Goal: Information Seeking & Learning: Learn about a topic

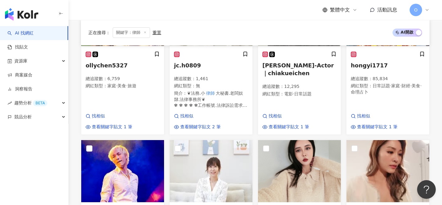
scroll to position [455, 0]
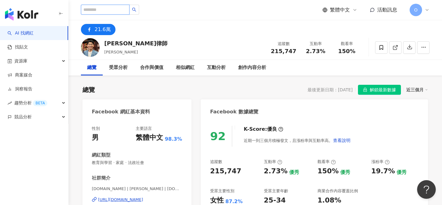
click at [101, 10] on input "search" at bounding box center [105, 10] width 49 height 10
type input "**"
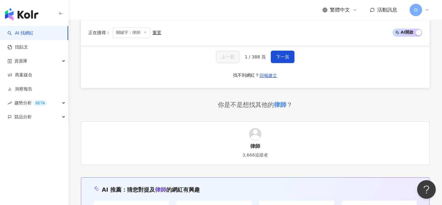
scroll to position [736, 0]
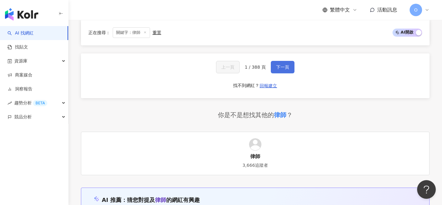
click at [282, 65] on span "下一頁" at bounding box center [282, 67] width 13 height 5
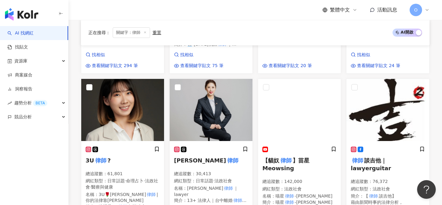
scroll to position [524, 0]
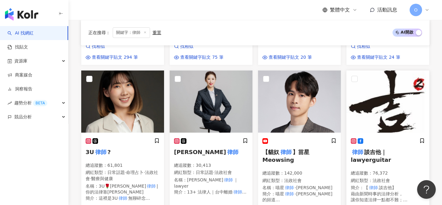
click at [391, 149] on span "談吉他｜lawyerguitar" at bounding box center [371, 156] width 40 height 14
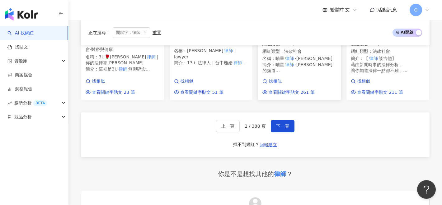
scroll to position [676, 0]
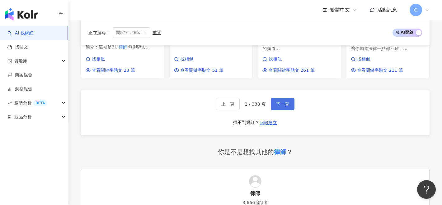
click at [280, 102] on span "下一頁" at bounding box center [282, 104] width 13 height 5
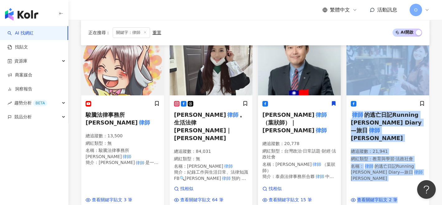
scroll to position [634, 0]
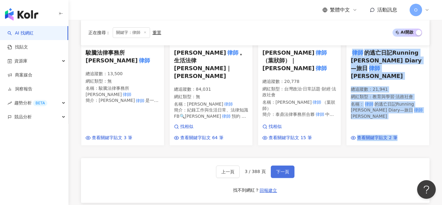
click at [292, 166] on button "下一頁" at bounding box center [283, 172] width 24 height 12
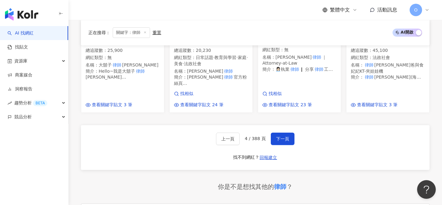
scroll to position [652, 0]
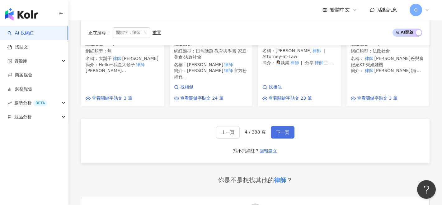
click at [290, 126] on button "下一頁" at bounding box center [283, 132] width 24 height 12
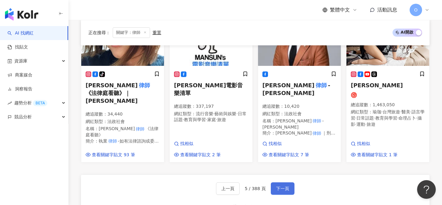
scroll to position [632, 0]
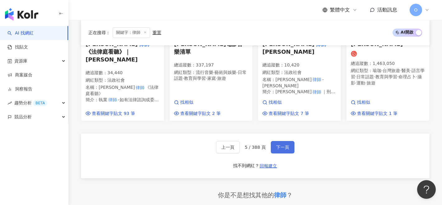
click at [287, 141] on button "下一頁" at bounding box center [283, 147] width 24 height 12
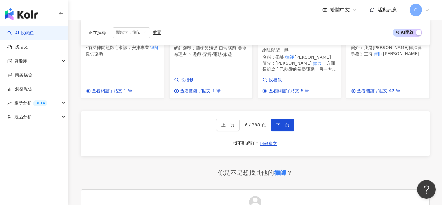
scroll to position [705, 0]
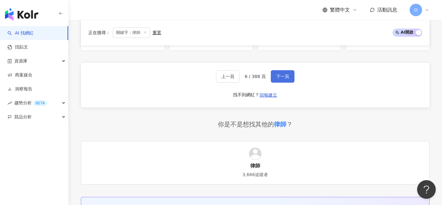
click at [276, 74] on span "下一頁" at bounding box center [282, 76] width 13 height 5
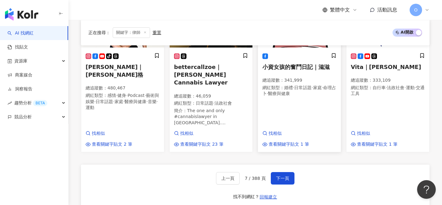
scroll to position [582, 0]
click at [278, 172] on button "下一頁" at bounding box center [283, 178] width 24 height 12
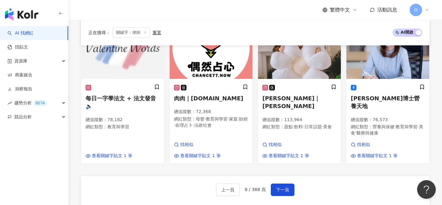
scroll to position [566, 0]
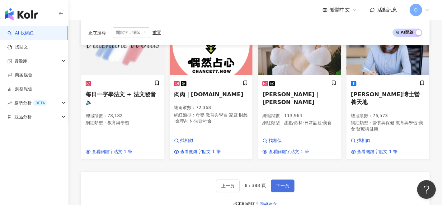
click at [279, 184] on span "下一頁" at bounding box center [282, 186] width 13 height 5
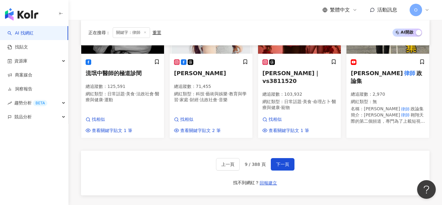
scroll to position [628, 0]
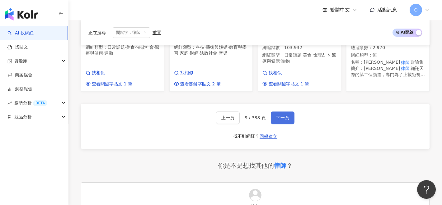
click at [284, 118] on button "下一頁" at bounding box center [283, 118] width 24 height 12
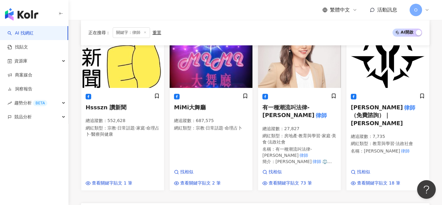
scroll to position [591, 0]
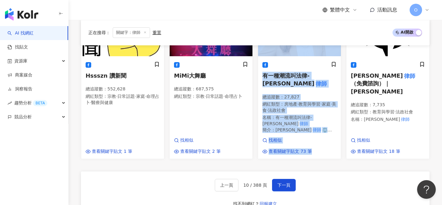
click at [34, 30] on link "AI 找網紅" at bounding box center [20, 33] width 26 height 6
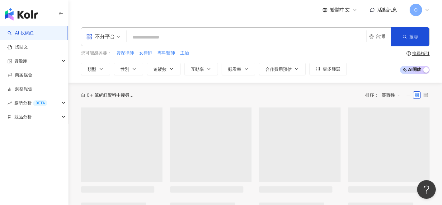
click at [178, 38] on input "search" at bounding box center [246, 37] width 235 height 12
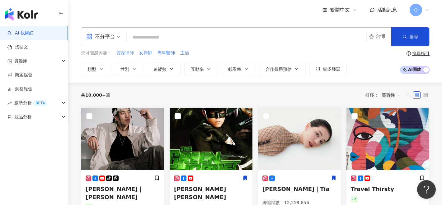
click at [126, 51] on span "資深律師" at bounding box center [124, 53] width 17 height 6
type input "****"
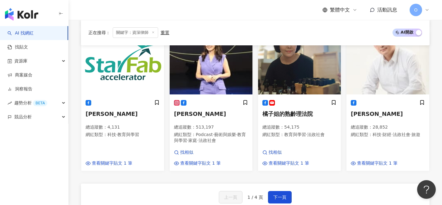
scroll to position [555, 0]
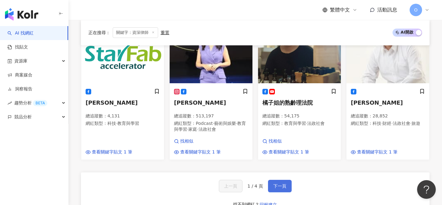
click at [271, 180] on button "下一頁" at bounding box center [280, 186] width 24 height 12
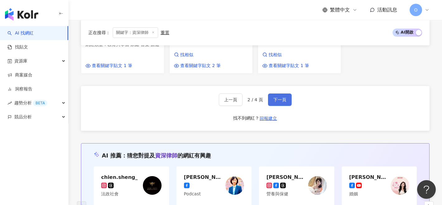
scroll to position [639, 0]
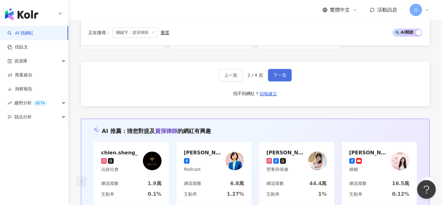
click at [286, 79] on button "下一頁" at bounding box center [280, 75] width 24 height 12
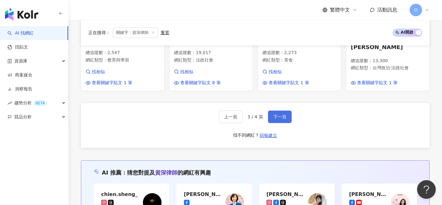
scroll to position [652, 0]
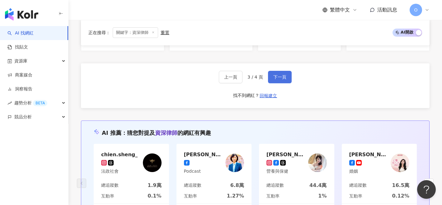
click at [286, 79] on button "下一頁" at bounding box center [280, 77] width 24 height 12
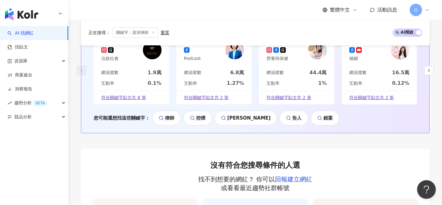
scroll to position [300, 0]
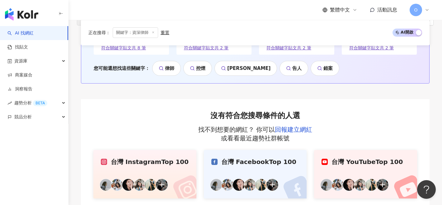
click at [167, 38] on div "正在搜尋 ： 關鍵字：資深律師 重置" at bounding box center [128, 32] width 81 height 11
click at [167, 35] on div "重置" at bounding box center [165, 32] width 9 height 5
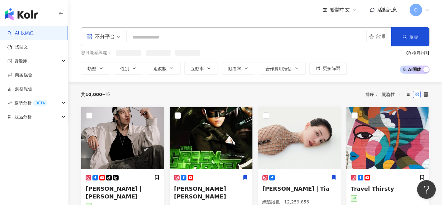
click at [167, 35] on input "search" at bounding box center [246, 37] width 235 height 12
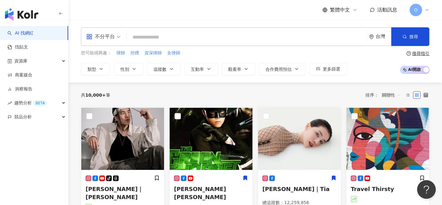
click at [125, 53] on div "您可能感興趣： 律師 控煙 資深律師 女律師" at bounding box center [214, 53] width 266 height 7
click at [125, 53] on span "律師" at bounding box center [120, 53] width 9 height 6
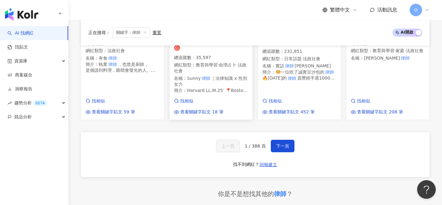
scroll to position [673, 0]
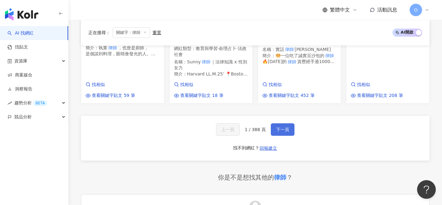
click at [281, 124] on button "下一頁" at bounding box center [283, 130] width 24 height 12
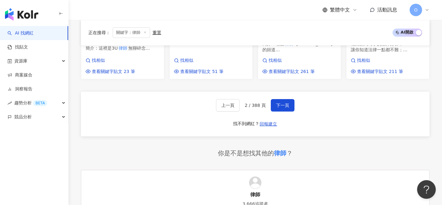
scroll to position [723, 0]
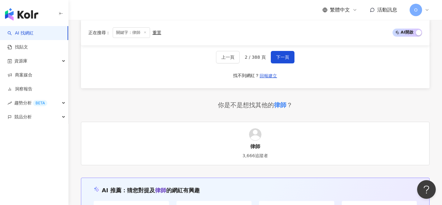
click at [274, 55] on div "上一頁 2 / 388 頁 下一頁 找不到網紅？ 回報建立" at bounding box center [255, 66] width 349 height 45
click at [275, 54] on div "上一頁 2 / 388 頁 下一頁 找不到網紅？ 回報建立" at bounding box center [255, 66] width 349 height 45
click at [276, 51] on button "下一頁" at bounding box center [283, 57] width 24 height 12
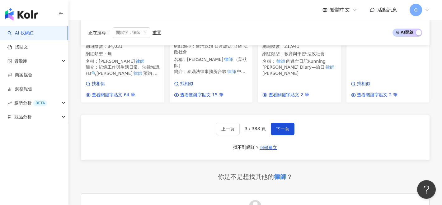
scroll to position [691, 0]
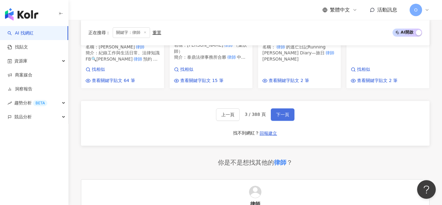
click at [281, 109] on button "下一頁" at bounding box center [283, 115] width 24 height 12
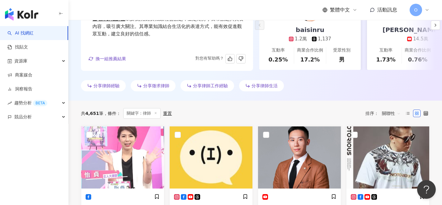
scroll to position [0, 0]
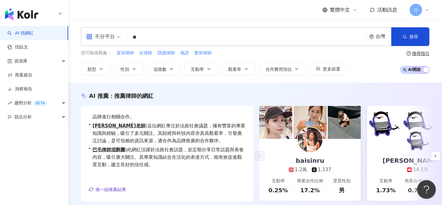
click at [161, 45] on div "不分平台 ** 台灣 搜尋 23e5c010-c8f3-4ce6-9b21-5f628225bc43 律師漫筆 1,033 追蹤者 智潔律師 25,000 追…" at bounding box center [255, 36] width 349 height 19
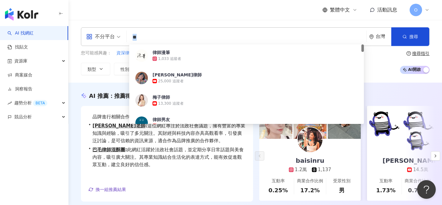
click at [155, 36] on input "**" at bounding box center [246, 37] width 235 height 12
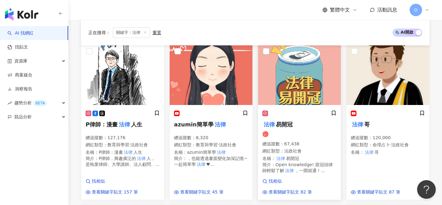
scroll to position [221, 0]
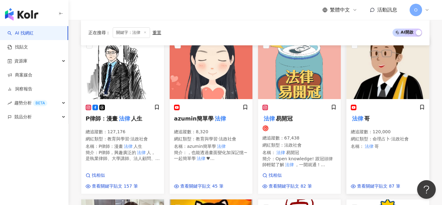
type input "**"
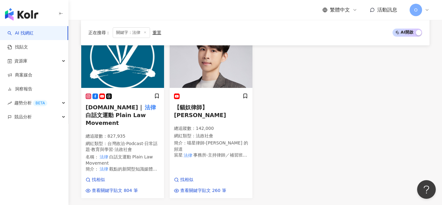
scroll to position [585, 0]
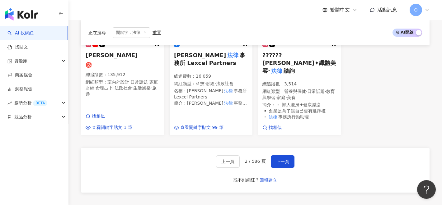
scroll to position [606, 0]
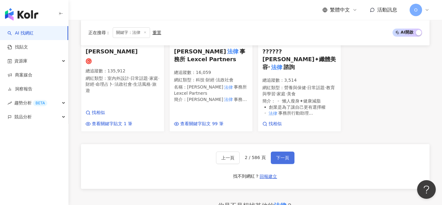
click at [290, 152] on button "下一頁" at bounding box center [283, 158] width 24 height 12
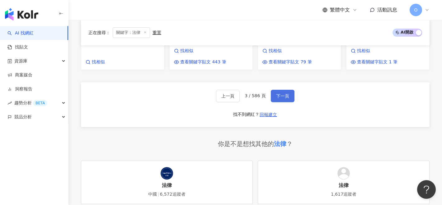
scroll to position [717, 0]
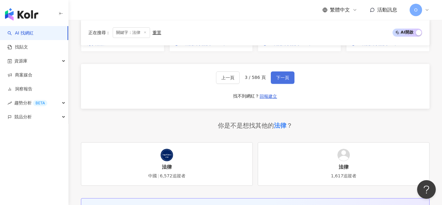
click at [286, 73] on button "下一頁" at bounding box center [283, 78] width 24 height 12
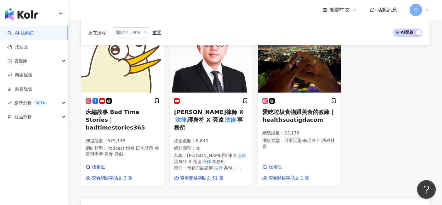
scroll to position [581, 0]
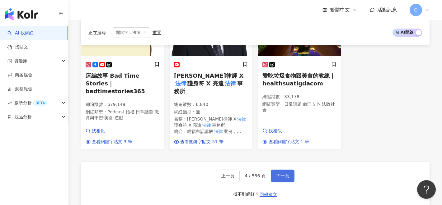
click at [276, 170] on button "下一頁" at bounding box center [283, 176] width 24 height 12
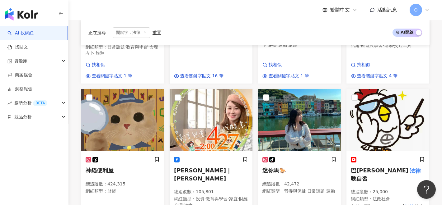
scroll to position [621, 0]
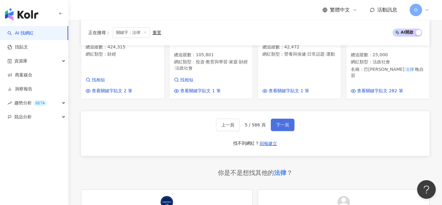
click at [278, 119] on button "下一頁" at bounding box center [283, 125] width 24 height 12
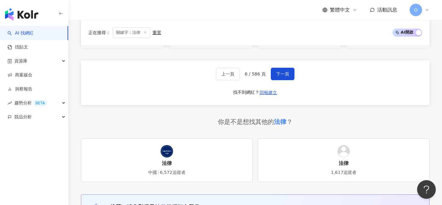
scroll to position [613, 0]
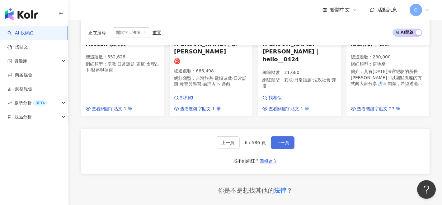
click at [288, 137] on button "下一頁" at bounding box center [283, 143] width 24 height 12
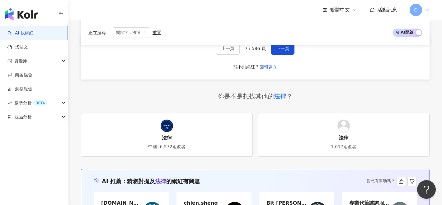
scroll to position [687, 0]
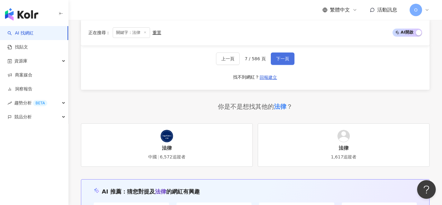
click at [283, 56] on span "下一頁" at bounding box center [282, 58] width 13 height 5
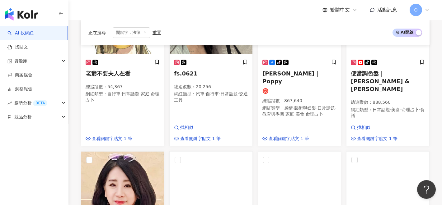
scroll to position [372, 0]
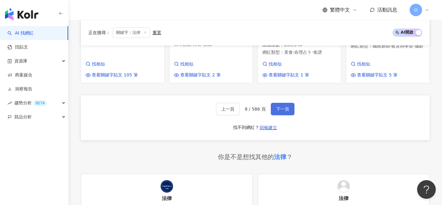
click at [282, 107] on span "下一頁" at bounding box center [282, 109] width 13 height 5
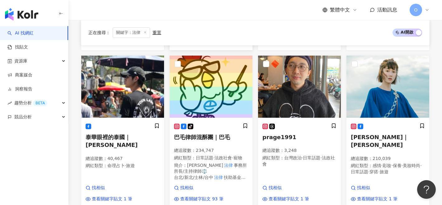
scroll to position [571, 0]
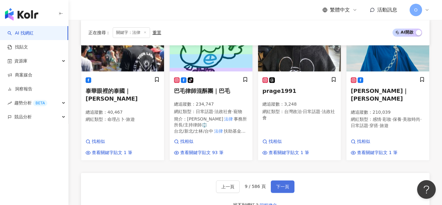
click at [286, 181] on button "下一頁" at bounding box center [283, 187] width 24 height 12
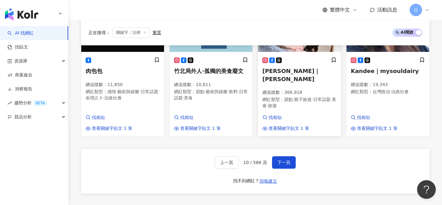
scroll to position [608, 0]
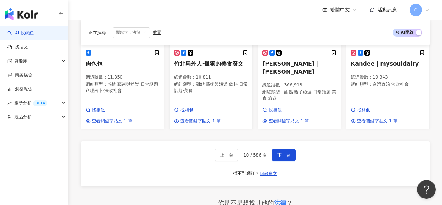
click at [277, 144] on div "上一頁 10 / 586 頁 下一頁 找不到網紅？ 回報建立" at bounding box center [255, 164] width 349 height 45
click at [277, 153] on span "下一頁" at bounding box center [283, 155] width 13 height 5
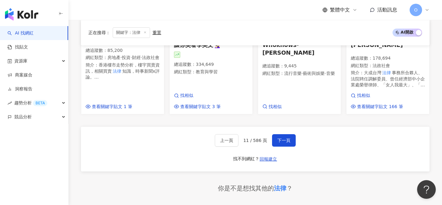
scroll to position [626, 0]
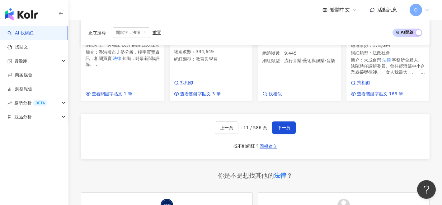
click at [290, 114] on div "上一頁 11 / 586 頁 下一頁 找不到網紅？ 回報建立" at bounding box center [255, 136] width 349 height 45
click at [289, 125] on span "下一頁" at bounding box center [283, 127] width 13 height 5
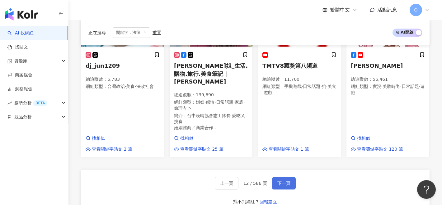
scroll to position [600, 0]
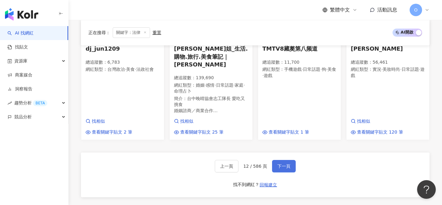
click at [283, 164] on span "下一頁" at bounding box center [283, 166] width 13 height 5
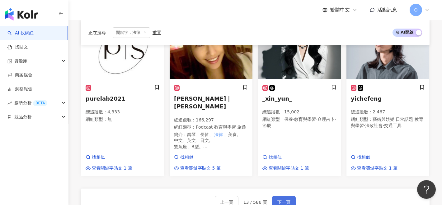
scroll to position [614, 0]
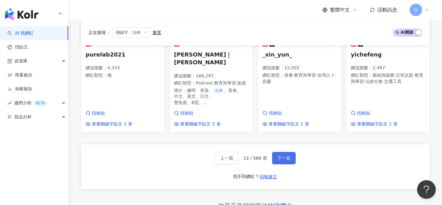
click at [283, 152] on button "下一頁" at bounding box center [284, 158] width 24 height 12
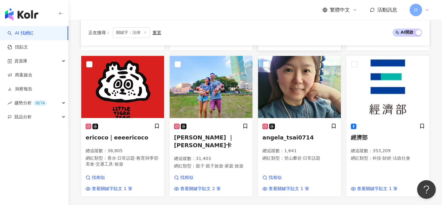
scroll to position [532, 0]
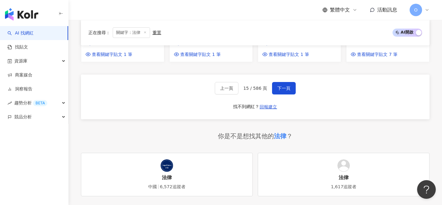
scroll to position [696, 0]
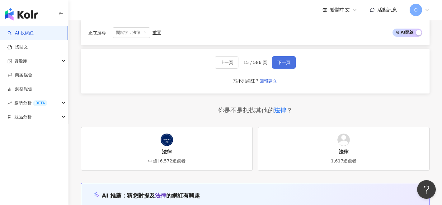
click at [279, 64] on button "下一頁" at bounding box center [284, 62] width 24 height 12
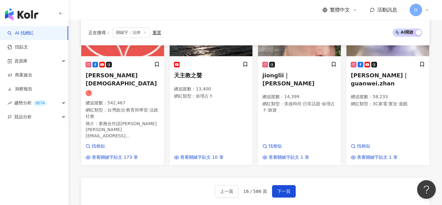
scroll to position [665, 0]
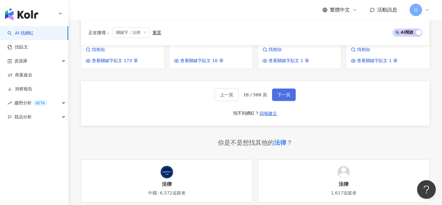
click at [281, 89] on button "下一頁" at bounding box center [284, 95] width 24 height 12
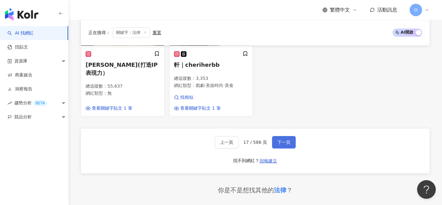
scroll to position [637, 0]
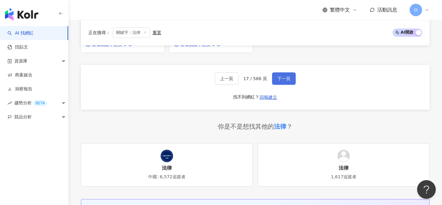
click at [281, 85] on button "下一頁" at bounding box center [284, 79] width 24 height 12
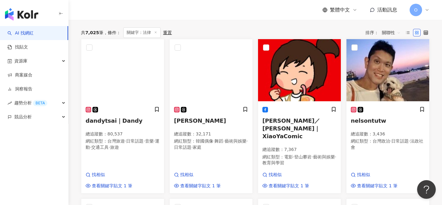
scroll to position [194, 0]
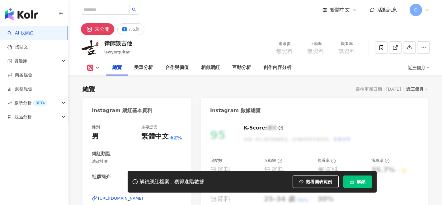
scroll to position [20, 0]
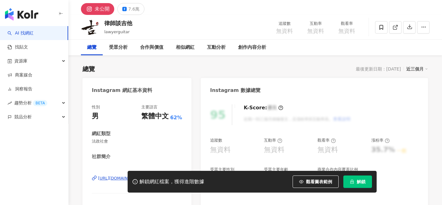
click at [133, 16] on div "律師談吉他 lawyerguitar 追蹤數 無資料 互動率 無資料 觀看率 無資料" at bounding box center [255, 27] width 374 height 25
click at [136, 12] on div "7.6萬" at bounding box center [133, 9] width 11 height 9
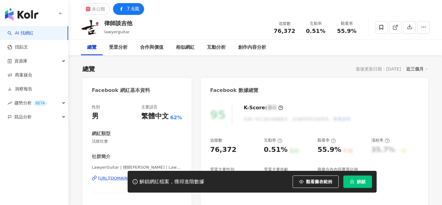
scroll to position [83, 0]
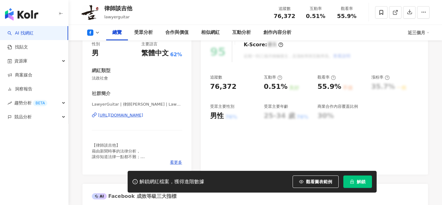
click at [128, 113] on div "https://www.facebook.com/1238213776264046" at bounding box center [120, 116] width 45 height 6
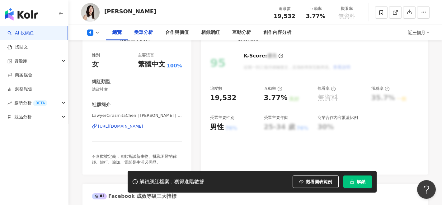
scroll to position [74, 0]
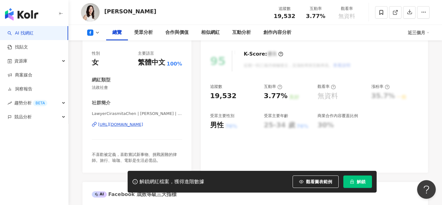
click at [140, 126] on div "https://www.facebook.com/791560227911278" at bounding box center [120, 125] width 45 height 6
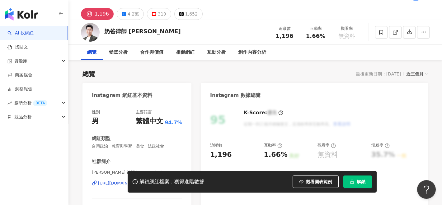
scroll to position [40, 0]
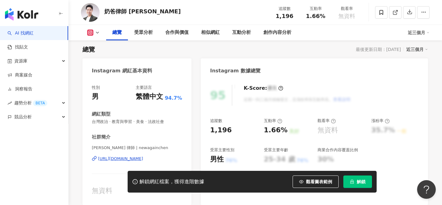
click at [132, 160] on div "[URL][DOMAIN_NAME]" at bounding box center [120, 159] width 45 height 6
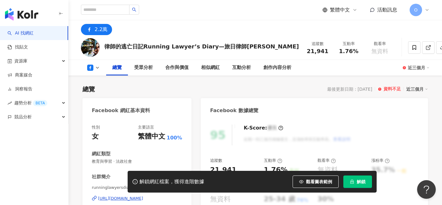
scroll to position [48, 0]
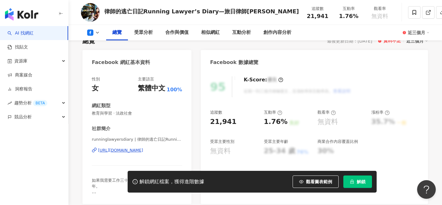
click at [121, 153] on div "[URL][DOMAIN_NAME]" at bounding box center [120, 151] width 45 height 6
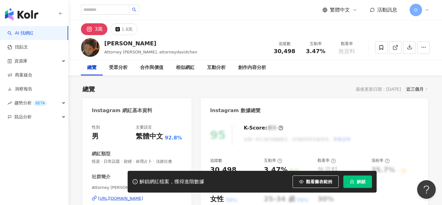
scroll to position [51, 0]
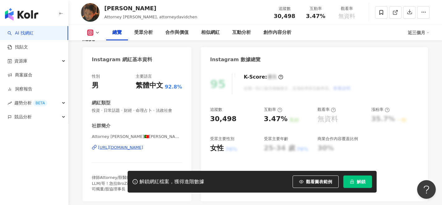
click at [166, 151] on div "Attorney Chen🇵🇹陳律師チェン | attorneydavidchen https://www.instagram.com/attorneydav…" at bounding box center [137, 152] width 90 height 36
click at [143, 149] on div "https://www.instagram.com/attorneydavidchen/" at bounding box center [120, 148] width 45 height 6
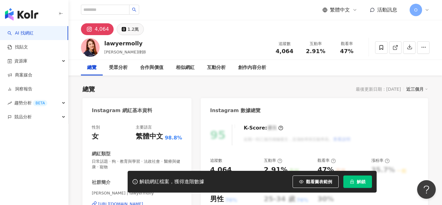
click at [137, 33] on button "1.2萬" at bounding box center [130, 29] width 27 height 12
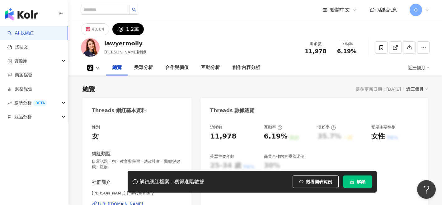
scroll to position [130, 0]
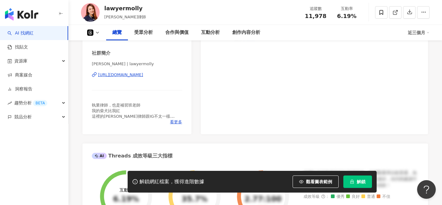
click at [140, 74] on div "https://www.threads.com/@lawyermolly" at bounding box center [120, 75] width 45 height 6
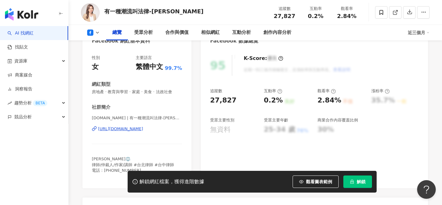
scroll to position [138, 0]
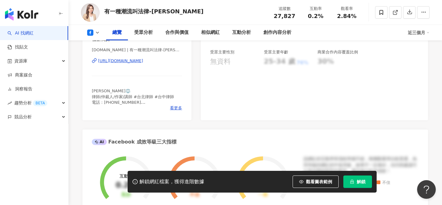
click at [143, 61] on div "[URL][DOMAIN_NAME]" at bounding box center [120, 61] width 45 height 6
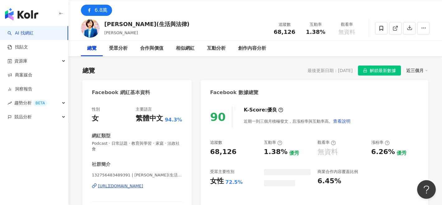
scroll to position [36, 0]
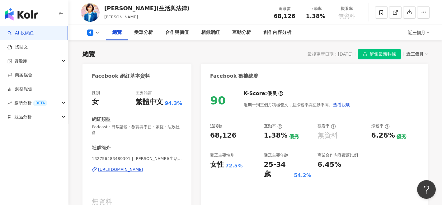
click at [154, 167] on div "132756483489391 | 賴芳玉(生活與法律) https://www.facebook.com/132756483489391" at bounding box center [137, 174] width 90 height 36
click at [143, 168] on div "https://www.facebook.com/132756483489391" at bounding box center [120, 170] width 45 height 6
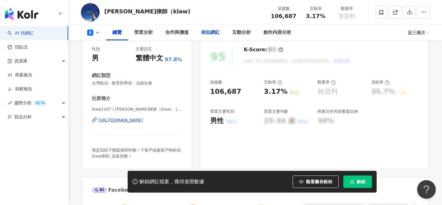
scroll to position [120, 0]
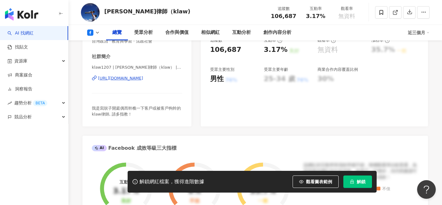
click at [143, 81] on div "[URL][DOMAIN_NAME]" at bounding box center [120, 79] width 45 height 6
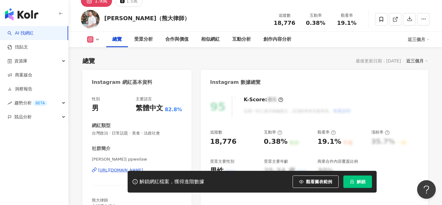
scroll to position [84, 0]
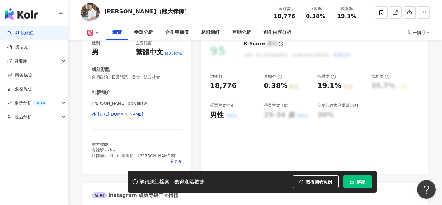
click at [143, 115] on div "https://www.instagram.com/ppweilaw/" at bounding box center [120, 115] width 45 height 6
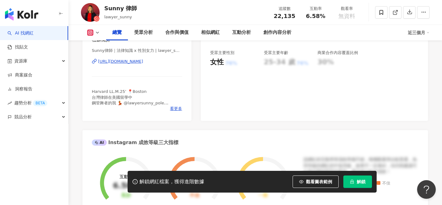
scroll to position [133, 0]
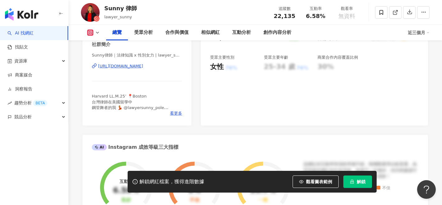
click at [137, 64] on div "https://www.instagram.com/lawyer_sunny/" at bounding box center [120, 67] width 45 height 6
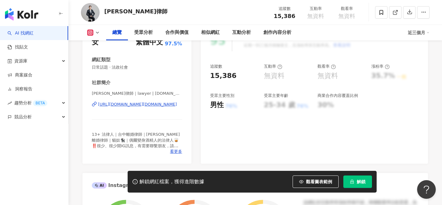
click at [161, 106] on div "https://www.instagram.com/law9958.tw/" at bounding box center [137, 105] width 79 height 6
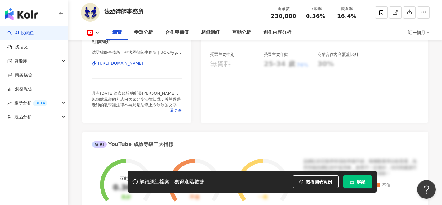
scroll to position [73, 0]
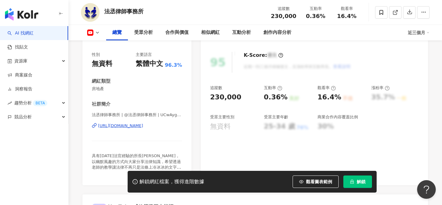
click at [143, 129] on div "[URL][DOMAIN_NAME]" at bounding box center [120, 126] width 45 height 6
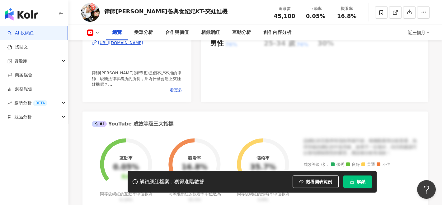
scroll to position [131, 0]
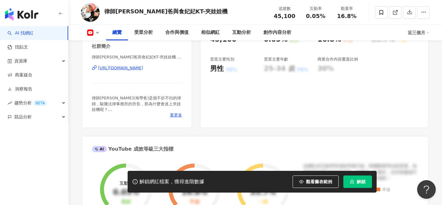
click at [143, 71] on div "https://www.youtube.com/channel/UCtVHPm9aD2ihVzcSxnJOkaA" at bounding box center [120, 68] width 45 height 6
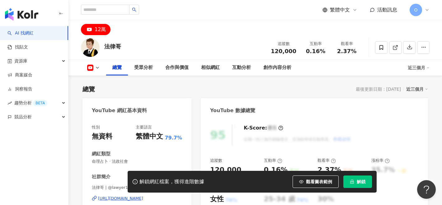
scroll to position [83, 0]
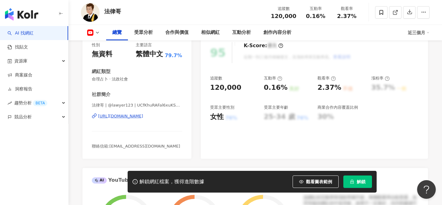
click at [178, 120] on div "法律哥 | @lawyer123 | UCfKhuRAFal6xuKSqDTDlKcA [URL][DOMAIN_NAME]" at bounding box center [137, 121] width 90 height 36
click at [143, 117] on div "[URL][DOMAIN_NAME]" at bounding box center [120, 117] width 45 height 6
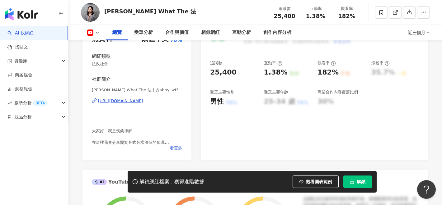
scroll to position [101, 0]
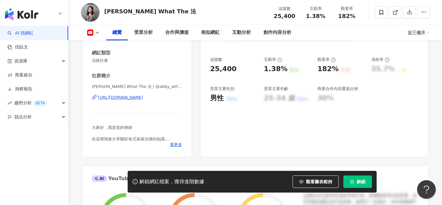
click at [168, 101] on div "筑鈞 What The 法 | @abby_wtfa | UC_OD1ghVK5lJm7O1-xmJyow https://www.youtube.com/c…" at bounding box center [137, 102] width 90 height 36
click at [143, 100] on div "https://www.youtube.com/channel/UC_OD1ghVK5lJm7O1-xmJyow" at bounding box center [120, 98] width 45 height 6
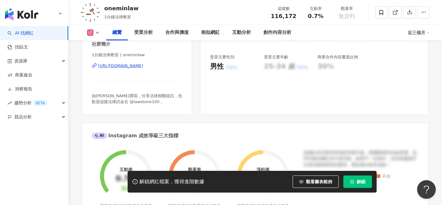
scroll to position [125, 0]
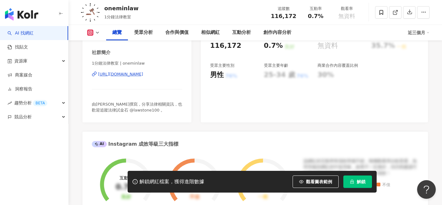
click at [143, 73] on div "[URL][DOMAIN_NAME]" at bounding box center [120, 75] width 45 height 6
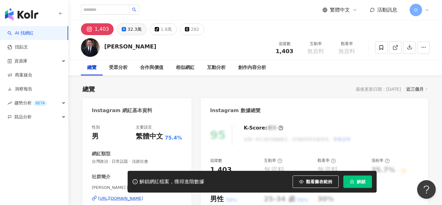
click at [136, 30] on div "32.3萬" at bounding box center [135, 29] width 14 height 9
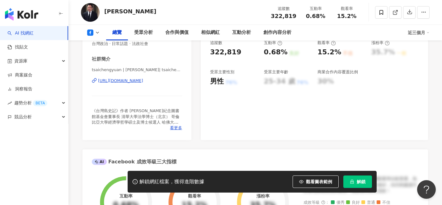
scroll to position [119, 0]
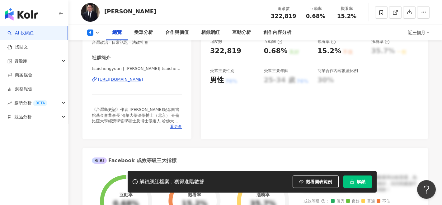
click at [143, 82] on div "https://www.facebook.com/184799244894343" at bounding box center [120, 80] width 45 height 6
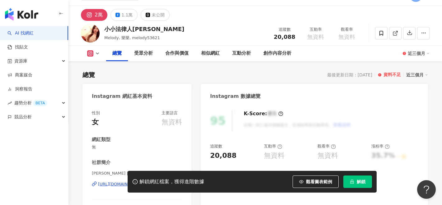
scroll to position [94, 0]
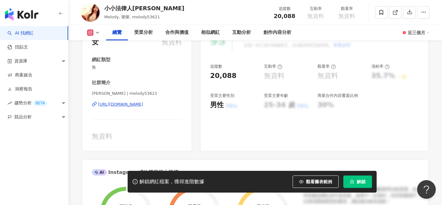
click at [143, 103] on div "https://www.instagram.com/melody53621/" at bounding box center [120, 105] width 45 height 6
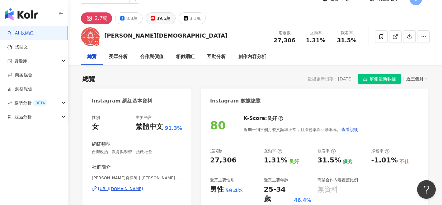
scroll to position [9, 0]
click at [161, 21] on div "39.6萬" at bounding box center [164, 18] width 14 height 9
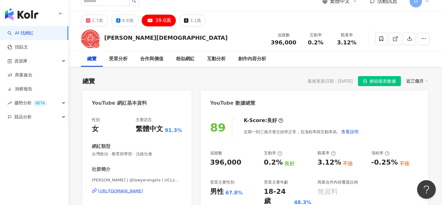
click at [161, 21] on div "39.6萬" at bounding box center [163, 20] width 16 height 9
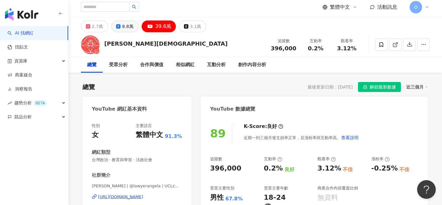
click at [122, 29] on div "8.8萬" at bounding box center [127, 26] width 11 height 9
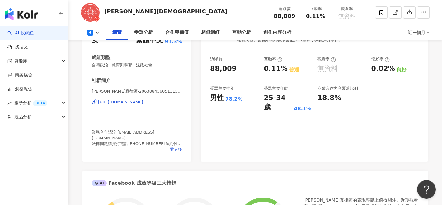
scroll to position [112, 0]
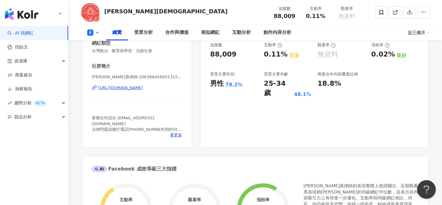
click at [143, 86] on div "https://www.facebook.com/2063884560513158" at bounding box center [120, 88] width 45 height 6
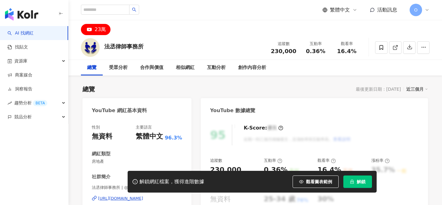
scroll to position [38, 0]
